Goal: Navigation & Orientation: Find specific page/section

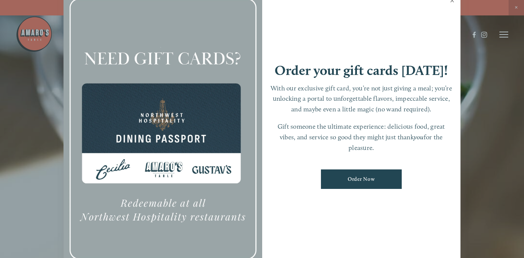
click at [452, 1] on link "Close" at bounding box center [452, 1] width 14 height 21
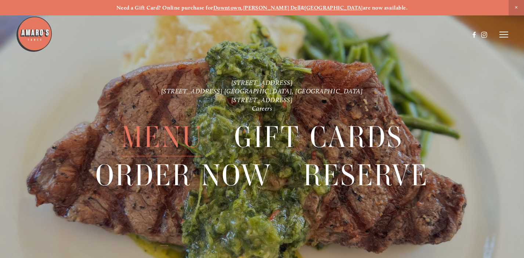
click at [148, 134] on span "Menu" at bounding box center [162, 137] width 82 height 38
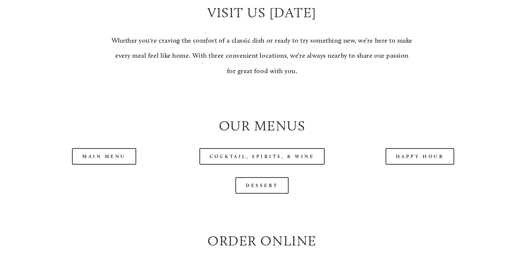
scroll to position [651, 0]
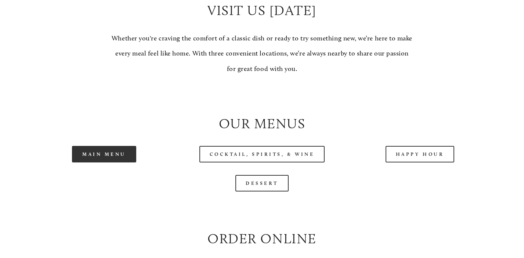
click at [119, 155] on link "Main Menu" at bounding box center [104, 154] width 64 height 17
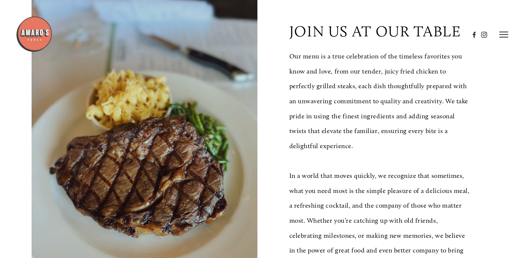
scroll to position [0, 0]
